Goal: Task Accomplishment & Management: Complete application form

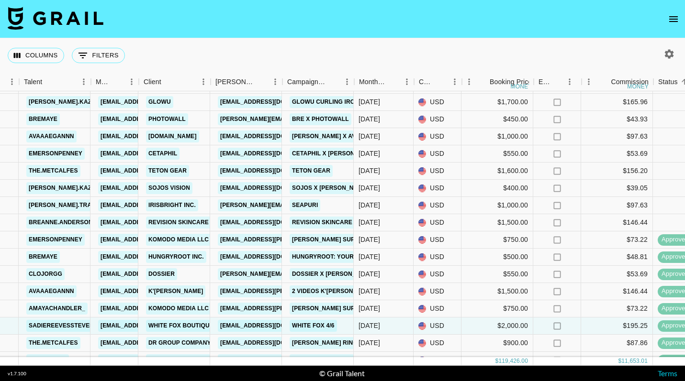
scroll to position [1708, 179]
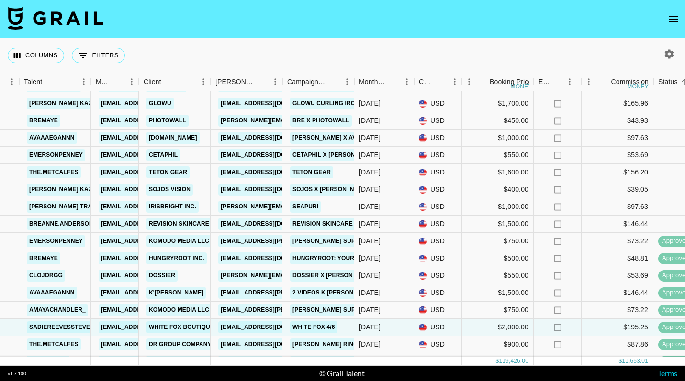
click at [674, 19] on icon "open drawer" at bounding box center [673, 19] width 9 height 6
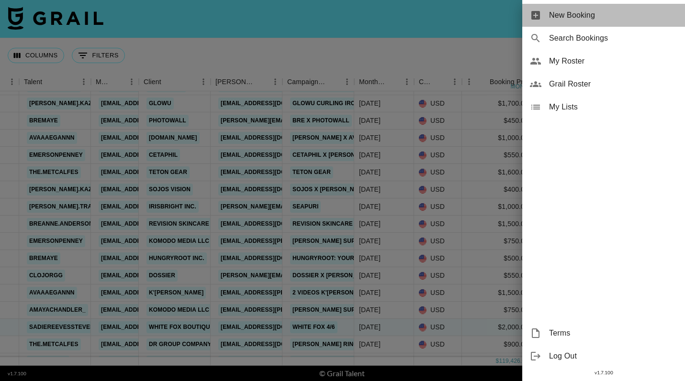
click at [603, 13] on span "New Booking" at bounding box center [613, 15] width 128 height 11
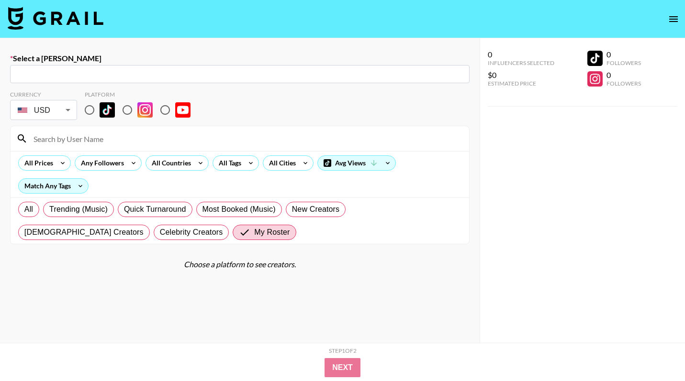
click at [327, 77] on input "text" at bounding box center [240, 74] width 448 height 11
paste input "[EMAIL_ADDRESS][DOMAIN_NAME]"
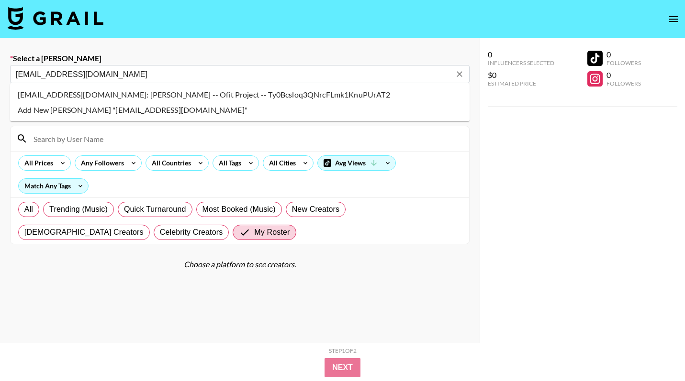
click at [292, 95] on li "[EMAIL_ADDRESS][DOMAIN_NAME]: [PERSON_NAME] -- Ofit Project -- Ty0Bcsloq3QNrcFL…" at bounding box center [239, 94] width 459 height 15
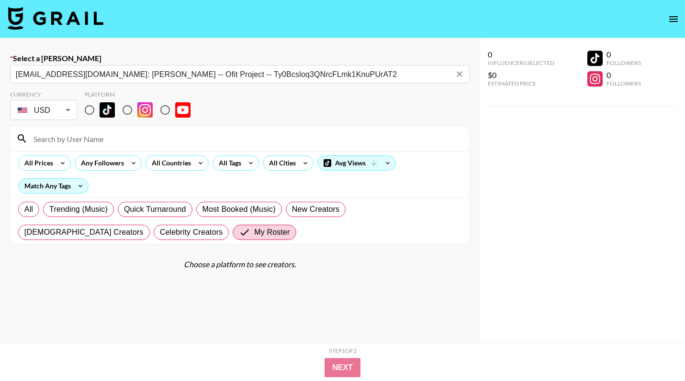
type input "[EMAIL_ADDRESS][DOMAIN_NAME]: [PERSON_NAME] -- Ofit Project -- Ty0Bcsloq3QNrcFL…"
click at [87, 110] on input "radio" at bounding box center [89, 110] width 20 height 20
radio input "true"
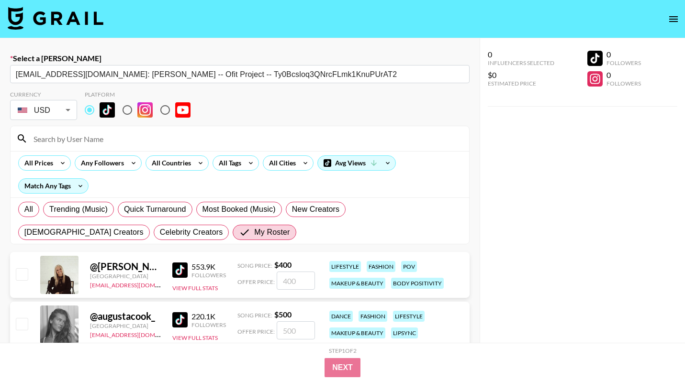
click at [95, 134] on input at bounding box center [245, 138] width 435 height 15
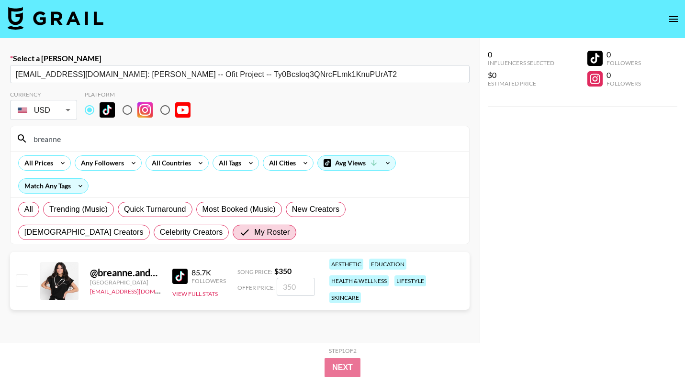
type input "breanne"
click at [16, 285] on input "checkbox" at bounding box center [21, 280] width 11 height 11
checkbox input "true"
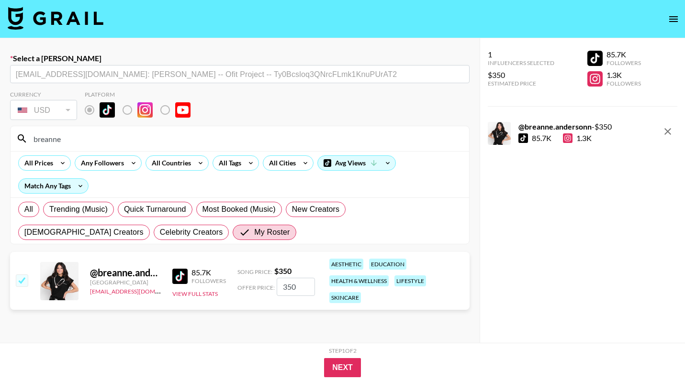
click at [306, 286] on input "350" at bounding box center [295, 287] width 38 height 18
type input "300"
click at [328, 364] on button "Next" at bounding box center [342, 367] width 37 height 19
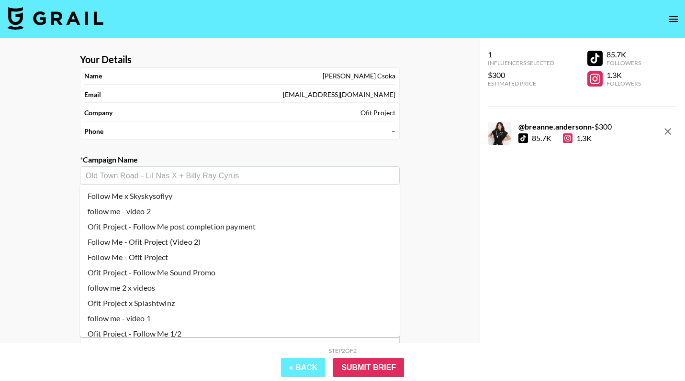
click at [258, 178] on input "text" at bounding box center [240, 175] width 308 height 11
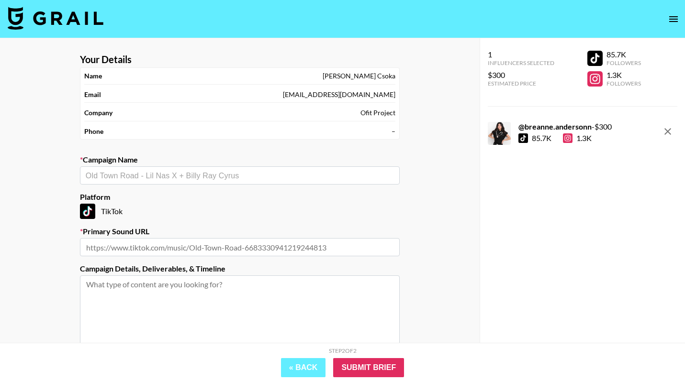
click at [191, 166] on div "Campaign Name ​" at bounding box center [240, 170] width 320 height 30
click at [190, 176] on input "text" at bounding box center [240, 175] width 308 height 11
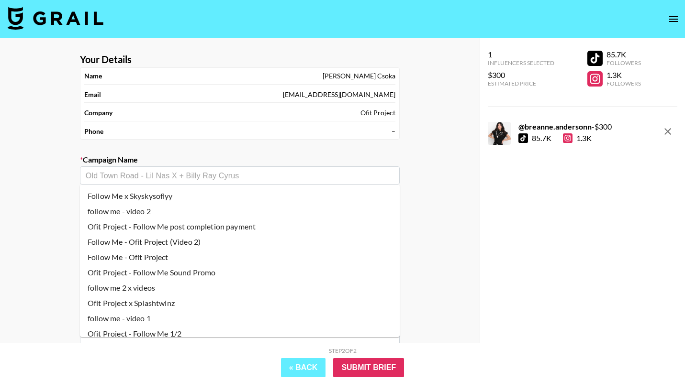
click at [185, 194] on li "Follow Me x Skyskysoflyy" at bounding box center [240, 195] width 320 height 15
type input "Follow Me x Skyskysoflyy"
type input "[URL][DOMAIN_NAME]"
type textarea "TikTok -- 2 TikTok's"
drag, startPoint x: 130, startPoint y: 174, endPoint x: 194, endPoint y: 179, distance: 63.8
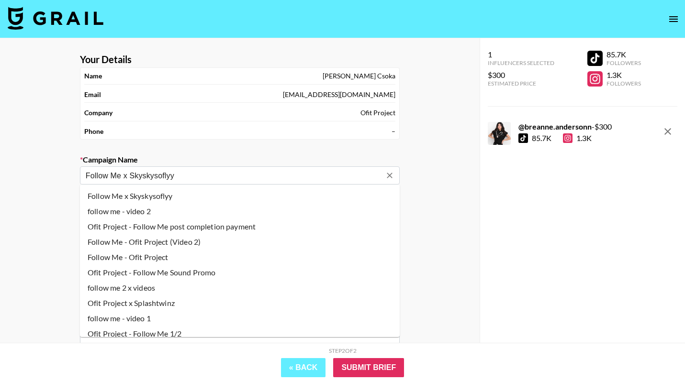
click at [194, 179] on input "Follow Me x Skyskysoflyy" at bounding box center [233, 175] width 295 height 11
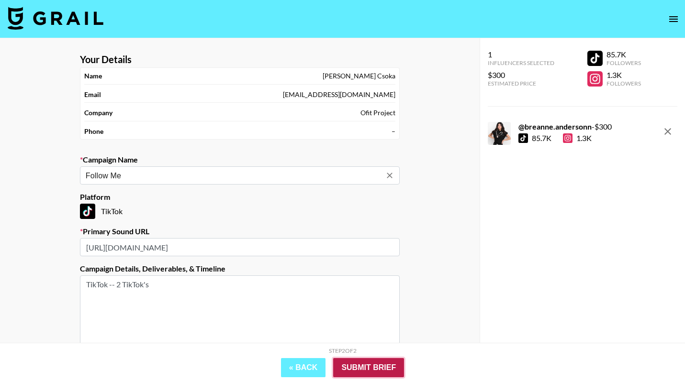
type input "Follow Me x Skyskysoflyy"
click at [364, 371] on input "Submit Brief" at bounding box center [368, 367] width 71 height 19
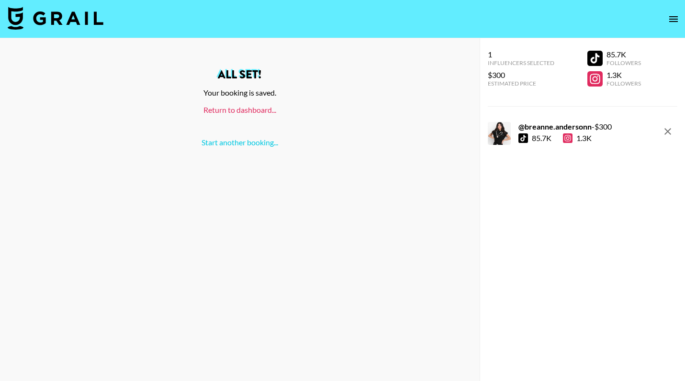
click at [250, 110] on link "Return to dashboard..." at bounding box center [239, 109] width 73 height 9
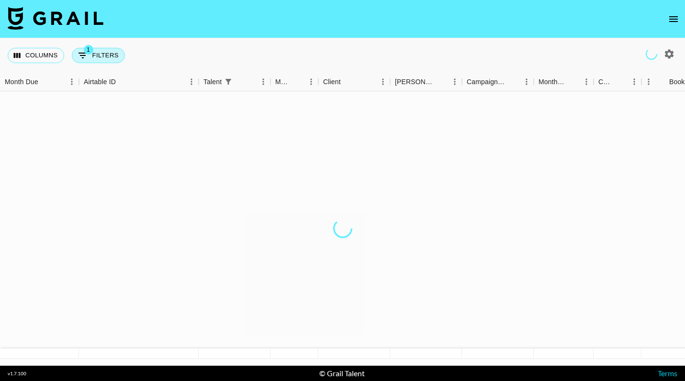
click at [104, 55] on button "1 Filters" at bounding box center [98, 55] width 53 height 15
select select "talentName"
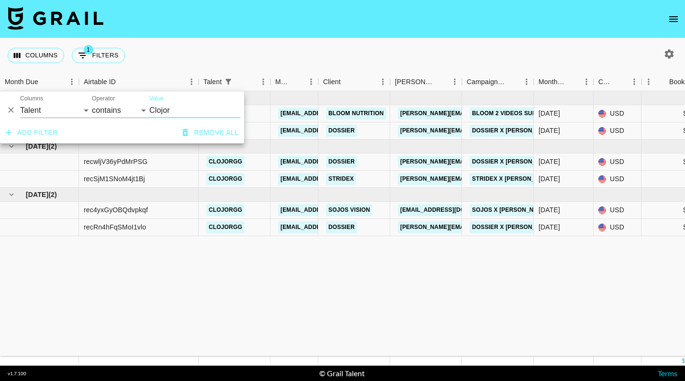
drag, startPoint x: 181, startPoint y: 106, endPoint x: 136, endPoint y: 101, distance: 45.2
click at [136, 101] on div "And Or Columns Grail Platform ID Airtable ID Talent Manager Client Booker Campa…" at bounding box center [122, 106] width 244 height 31
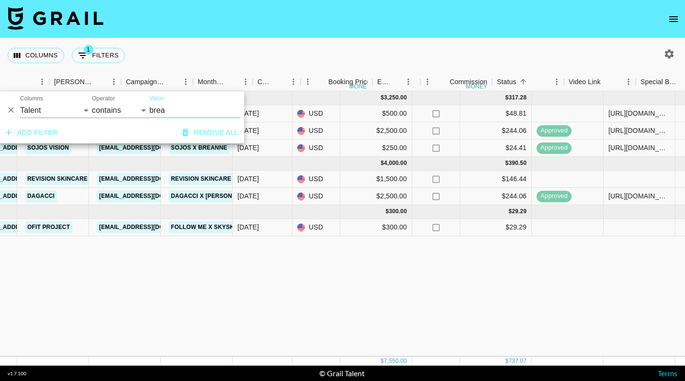
scroll to position [0, 361]
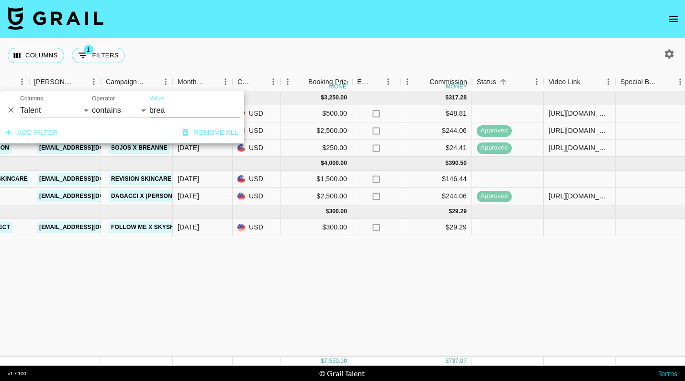
type input "brea"
click at [547, 228] on div at bounding box center [579, 227] width 72 height 17
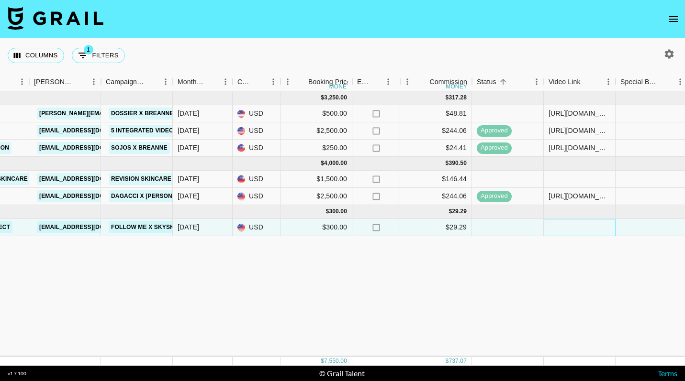
click at [581, 228] on div at bounding box center [579, 227] width 72 height 17
type input "https://www.tiktok.com/@breanne.andersonn/video/7545888607660231966?lang=en"
click at [639, 230] on div at bounding box center [651, 227] width 72 height 17
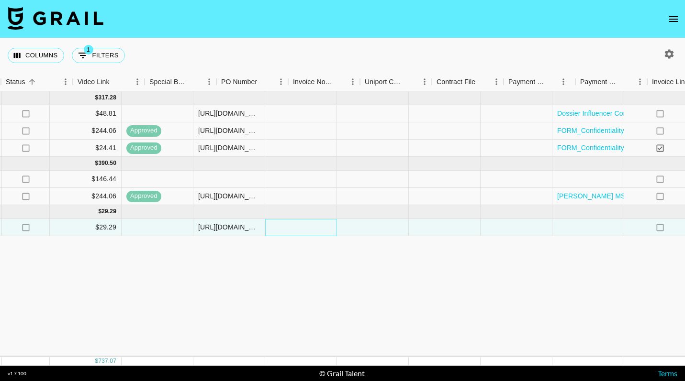
scroll to position [0, 904]
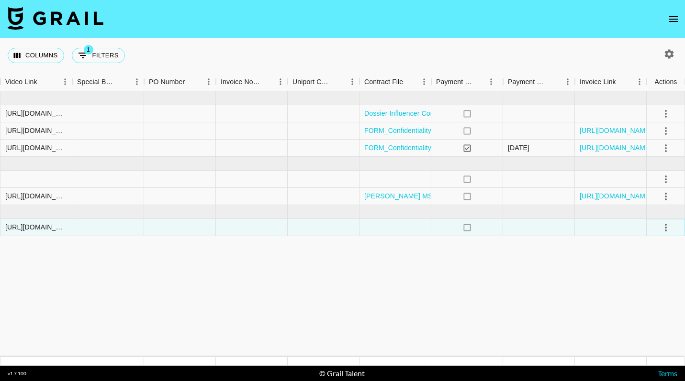
click at [661, 229] on icon "select merge strategy" at bounding box center [665, 227] width 11 height 11
click at [653, 313] on div "Approve" at bounding box center [644, 316] width 29 height 11
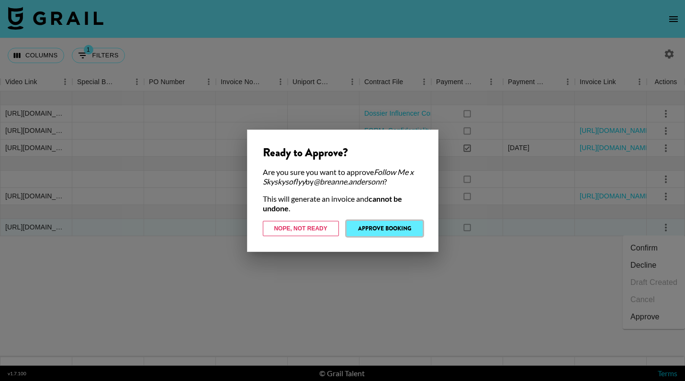
click at [395, 228] on button "Approve Booking" at bounding box center [384, 228] width 76 height 15
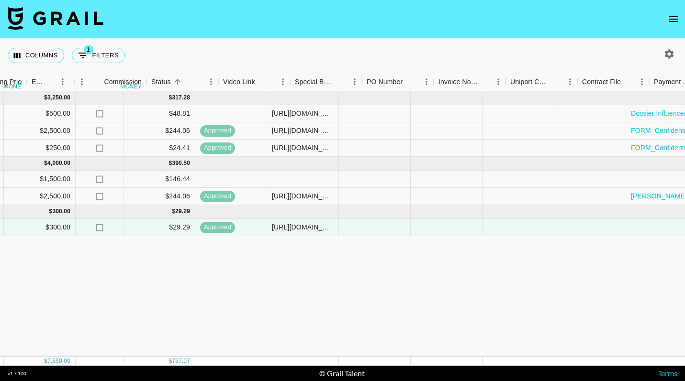
scroll to position [0, 543]
